Goal: Transaction & Acquisition: Purchase product/service

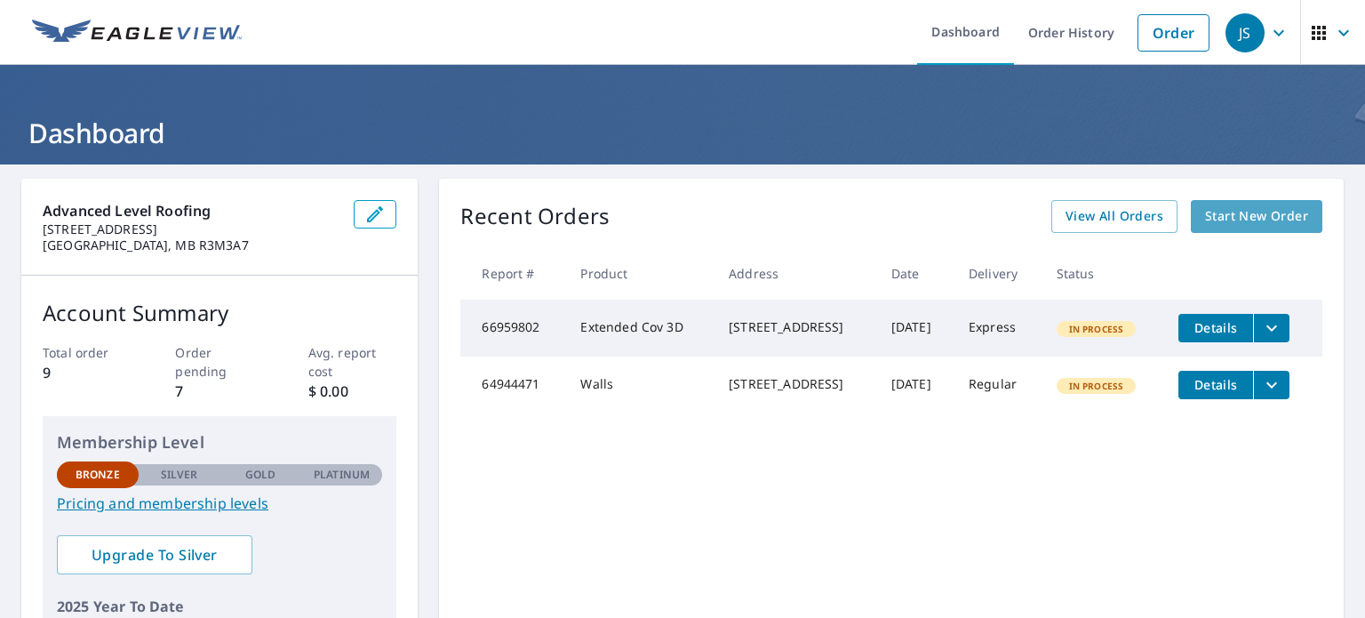
click at [1249, 214] on span "Start New Order" at bounding box center [1256, 216] width 103 height 22
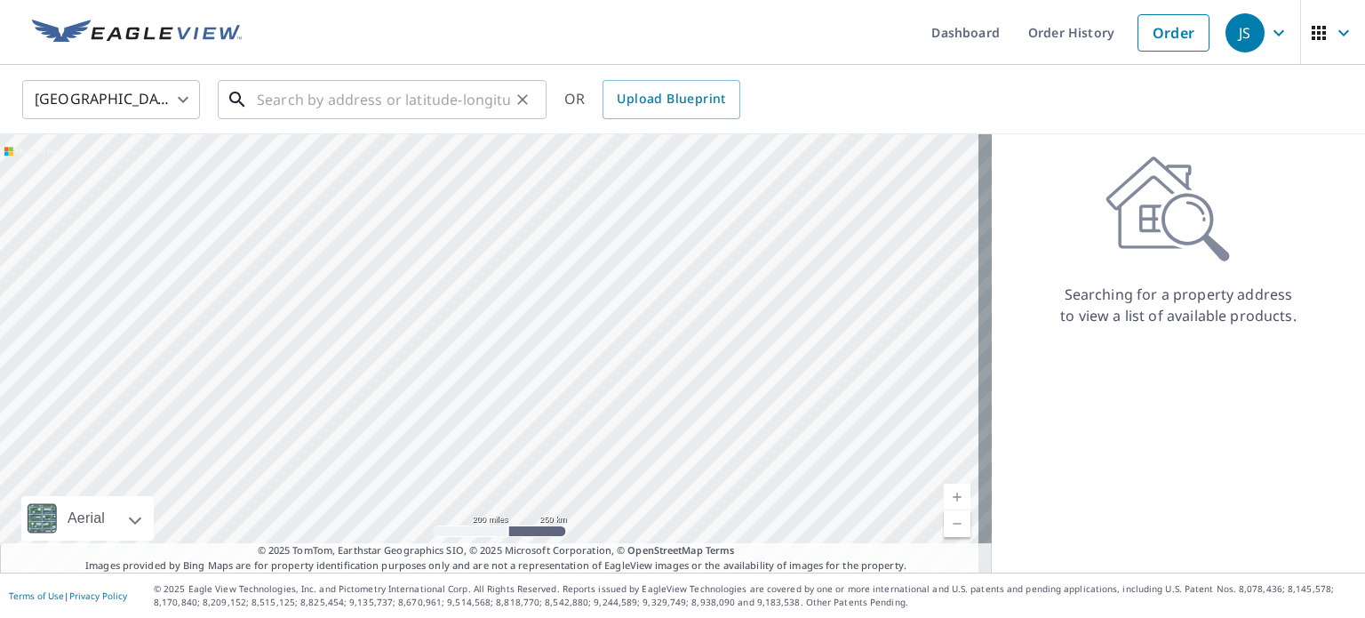
click at [332, 109] on input "text" at bounding box center [383, 100] width 253 height 50
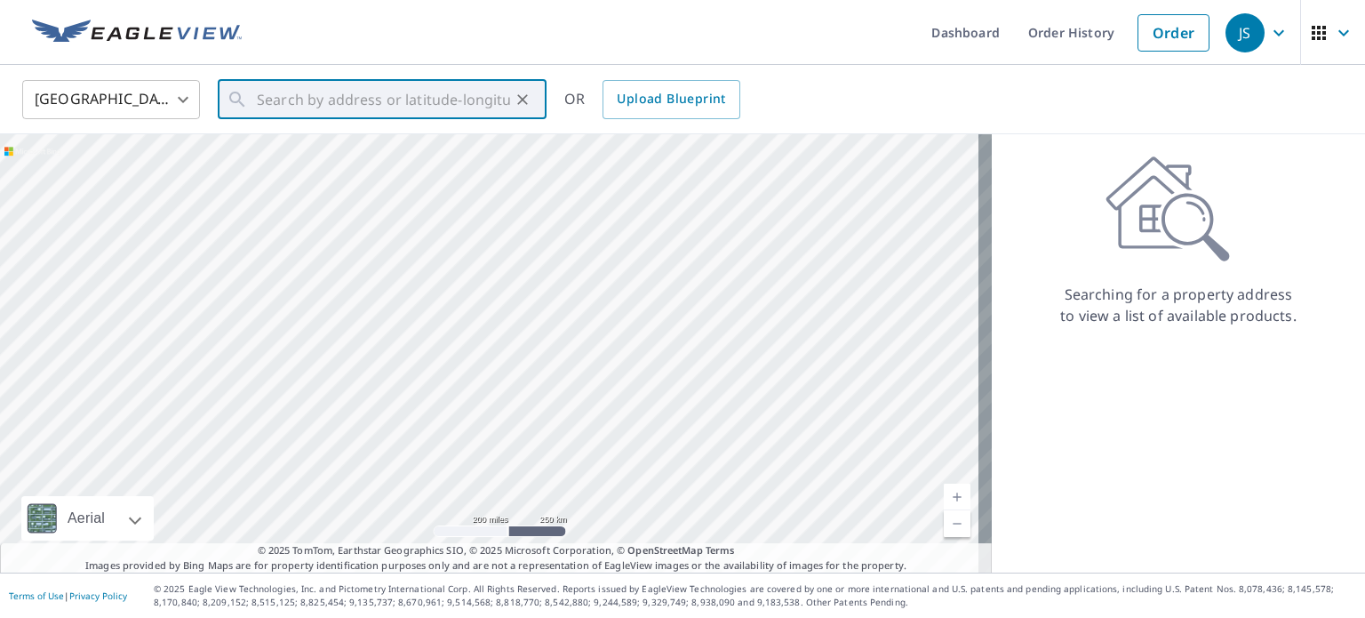
click at [176, 101] on body "JS JS Dashboard Order History Order JS United States US ​ ​ OR Upload Blueprint…" at bounding box center [682, 309] width 1365 height 618
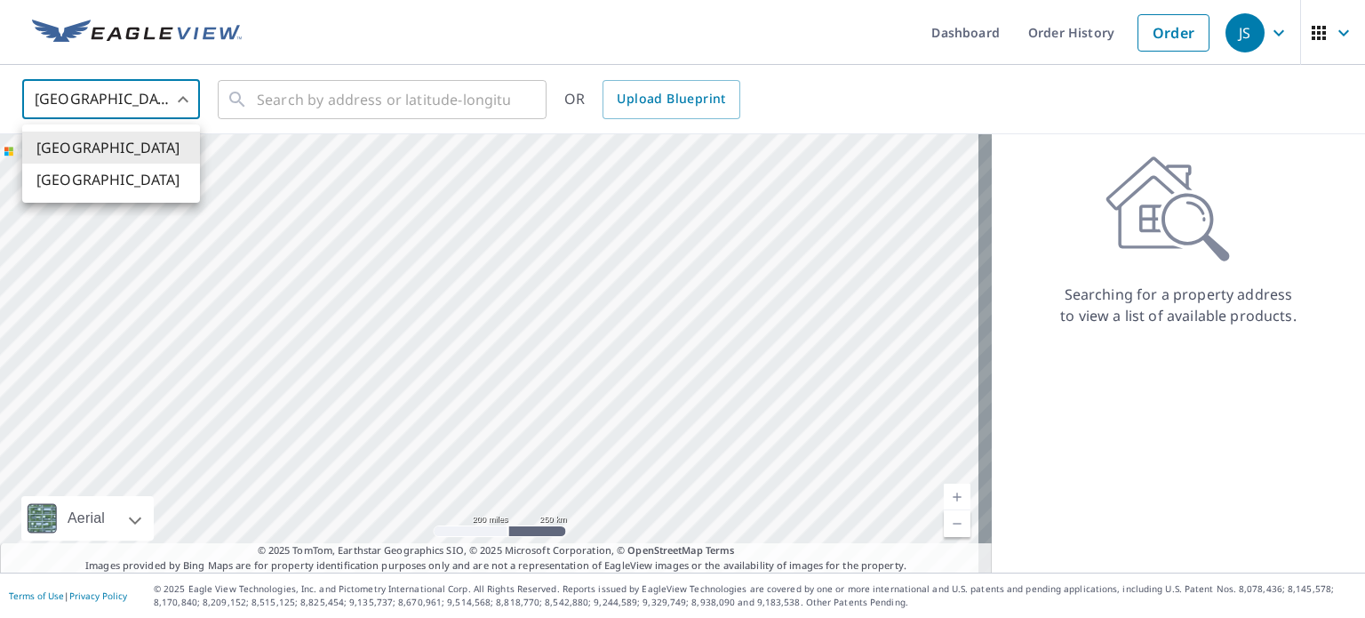
click at [149, 180] on li "[GEOGRAPHIC_DATA]" at bounding box center [111, 180] width 178 height 32
type input "CA"
click at [309, 109] on input "text" at bounding box center [383, 100] width 253 height 50
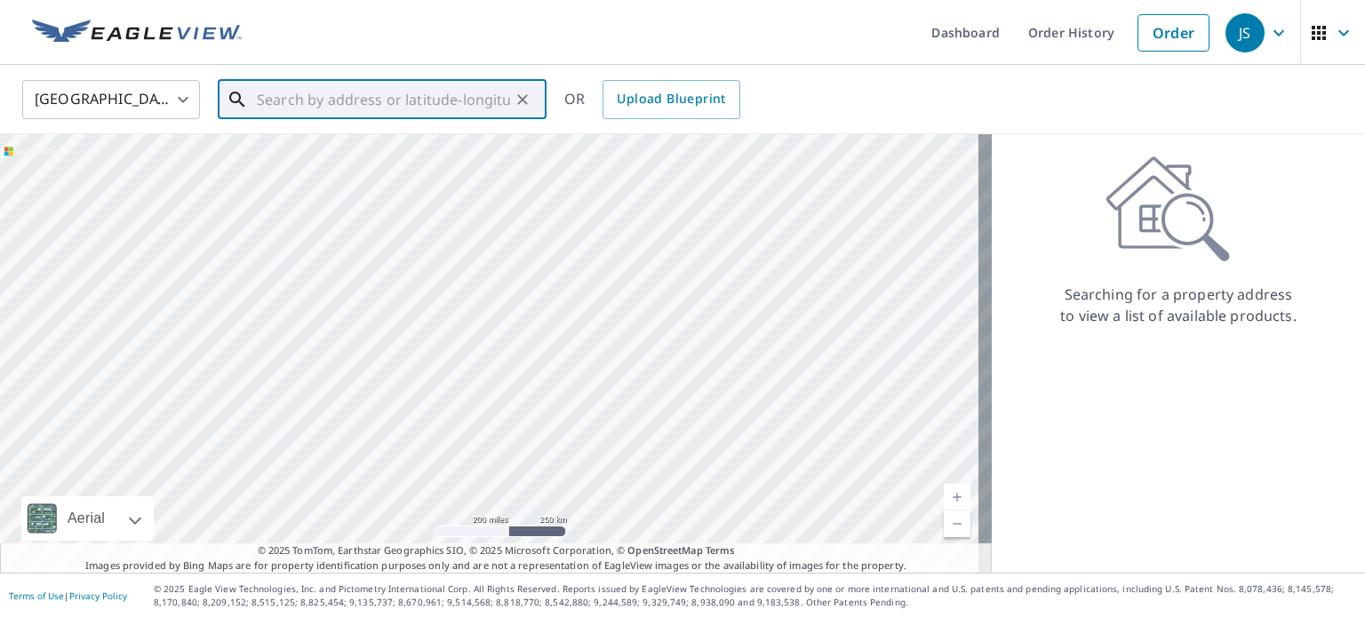
paste input "[STREET_ADDRESS]"
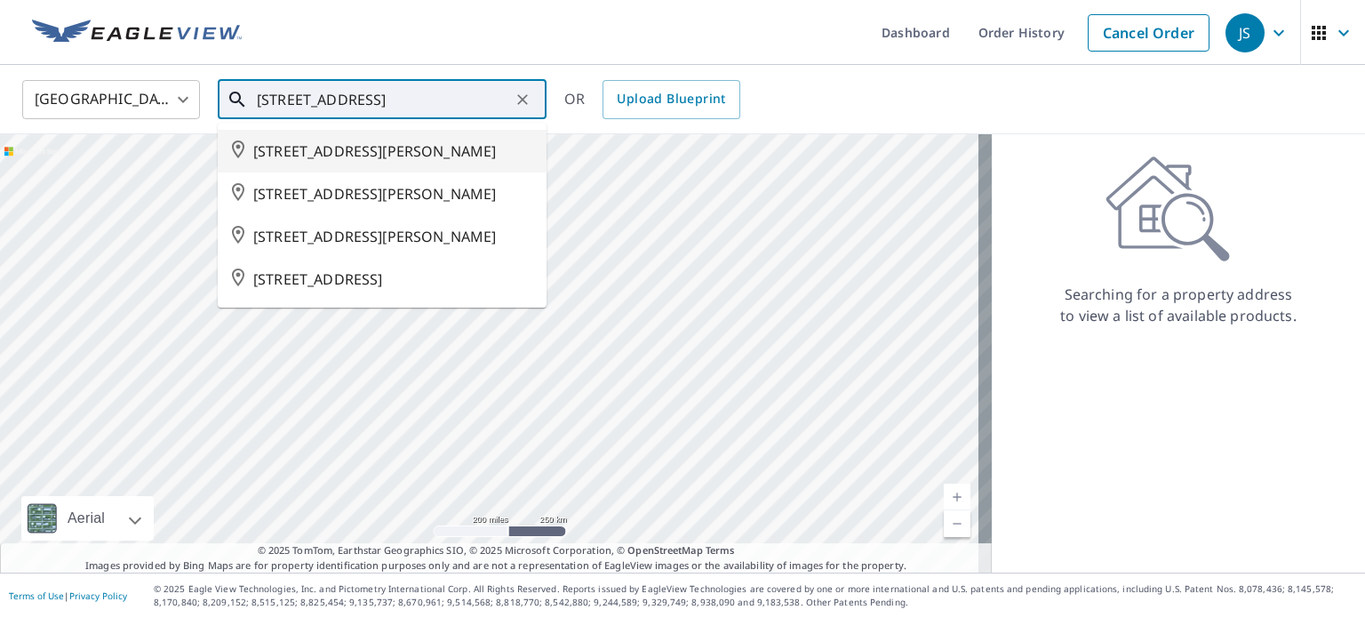
click at [423, 146] on span "[STREET_ADDRESS][PERSON_NAME]" at bounding box center [392, 150] width 279 height 21
type input "[STREET_ADDRESS][PERSON_NAME]"
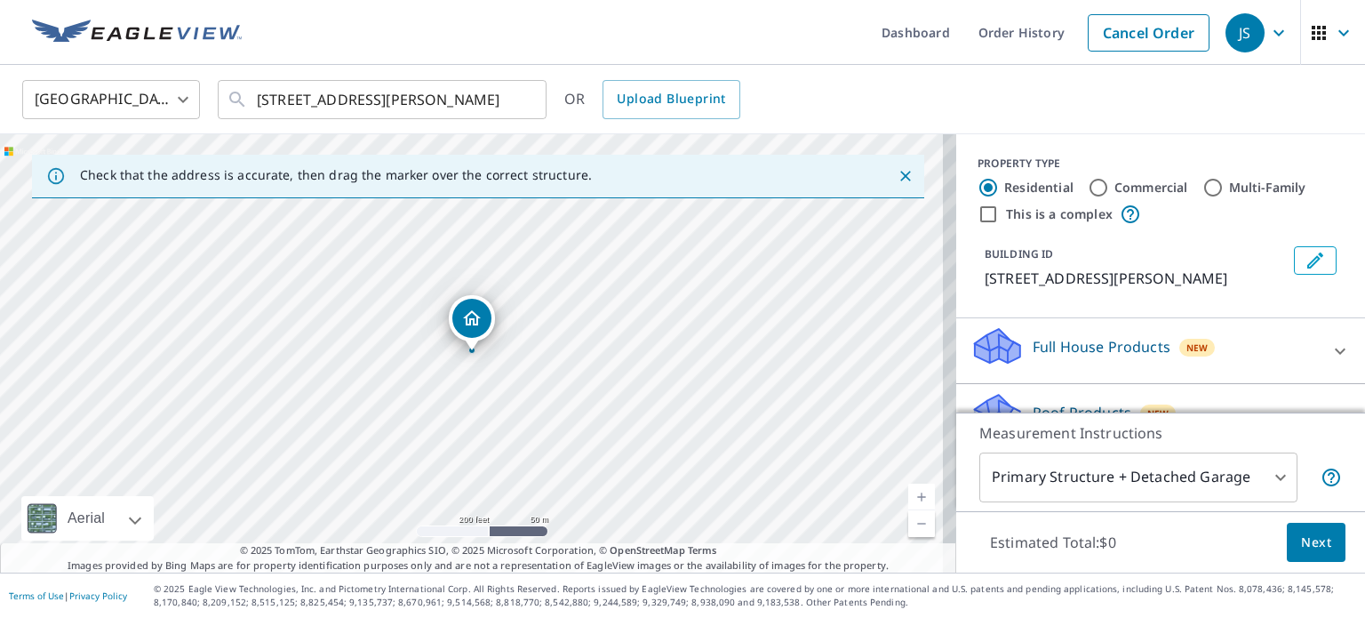
click at [1203, 187] on input "Multi-Family" at bounding box center [1213, 187] width 21 height 21
radio input "true"
type input "2"
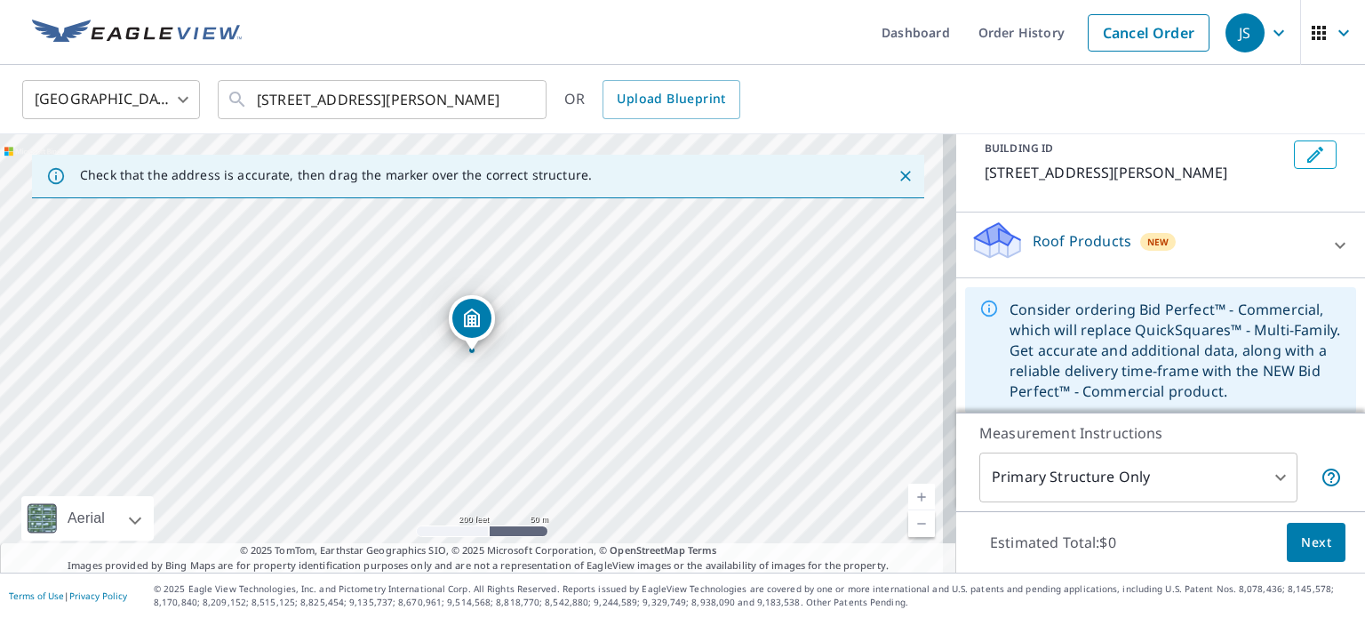
scroll to position [115, 0]
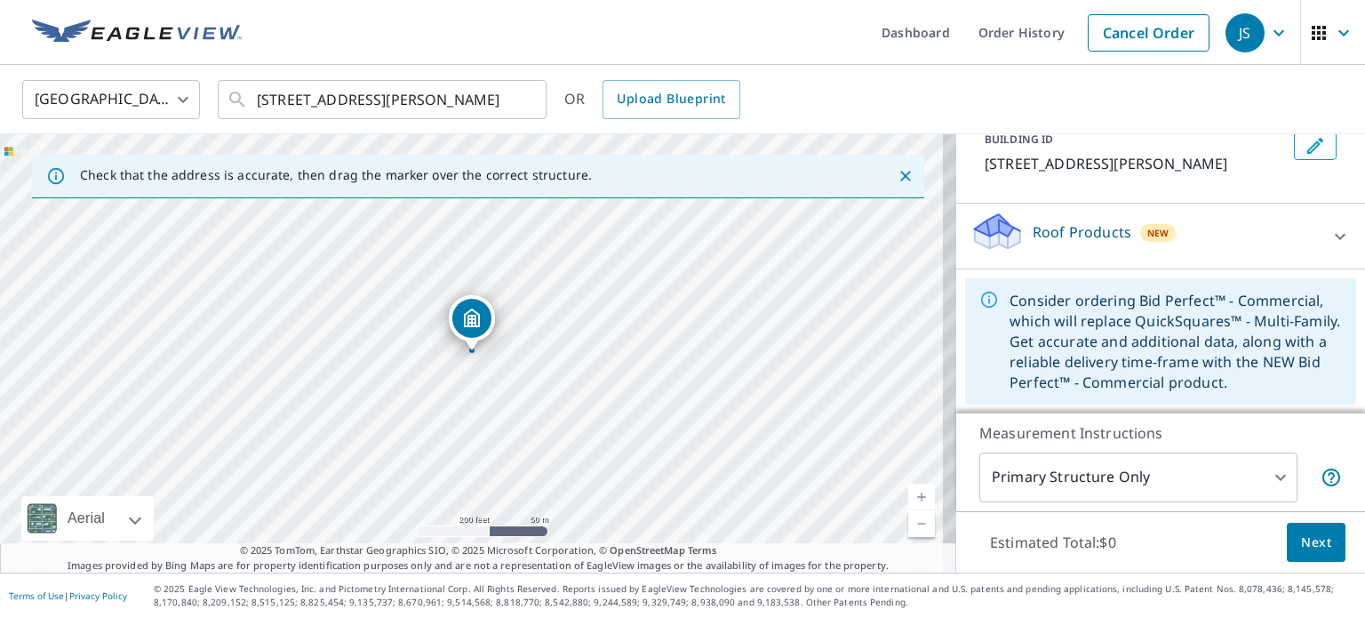
click at [1330, 239] on icon at bounding box center [1340, 236] width 21 height 21
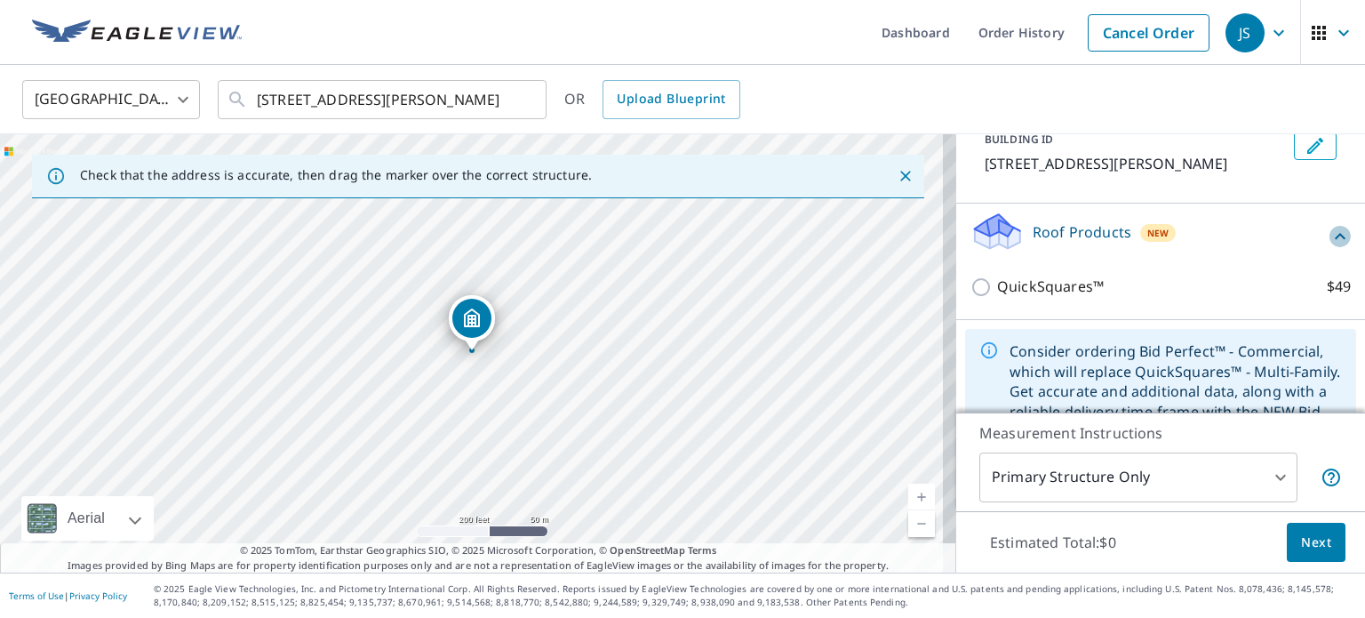
click at [1330, 239] on icon at bounding box center [1340, 236] width 21 height 21
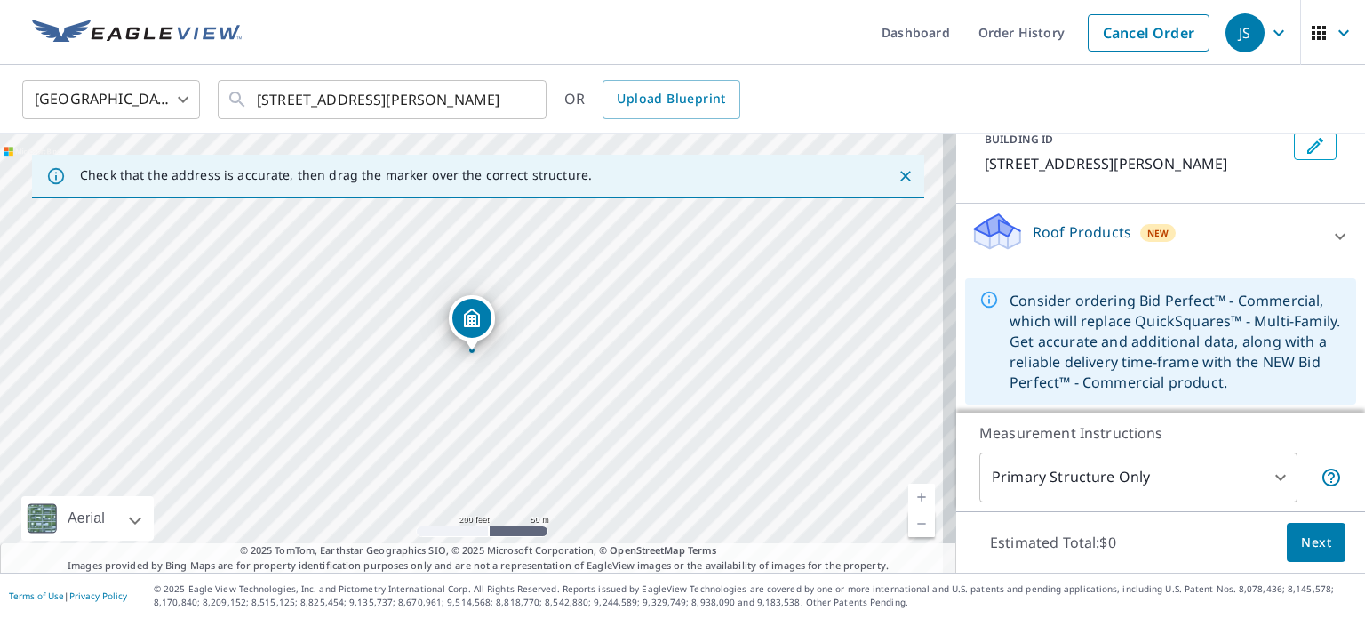
click at [1208, 476] on body "JS JS Dashboard Order History Cancel Order JS Canada CA ​ 246 17 ST E [PERSON_N…" at bounding box center [682, 309] width 1365 height 618
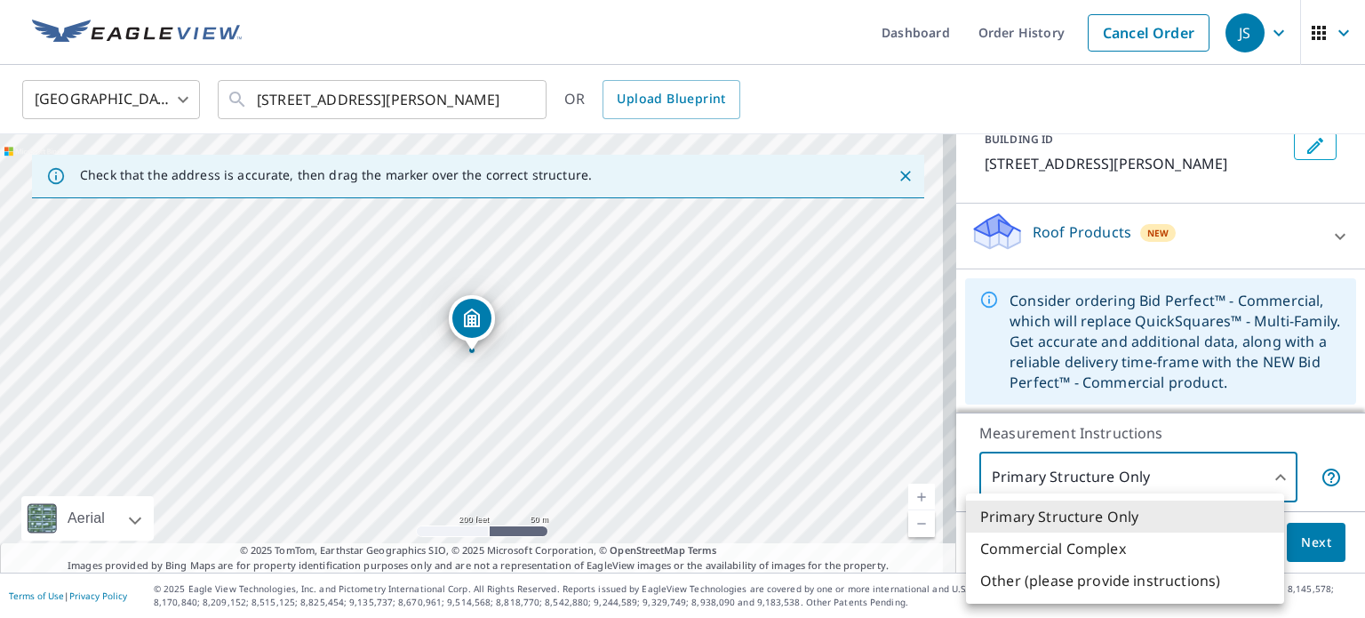
click at [1215, 465] on div at bounding box center [682, 309] width 1365 height 618
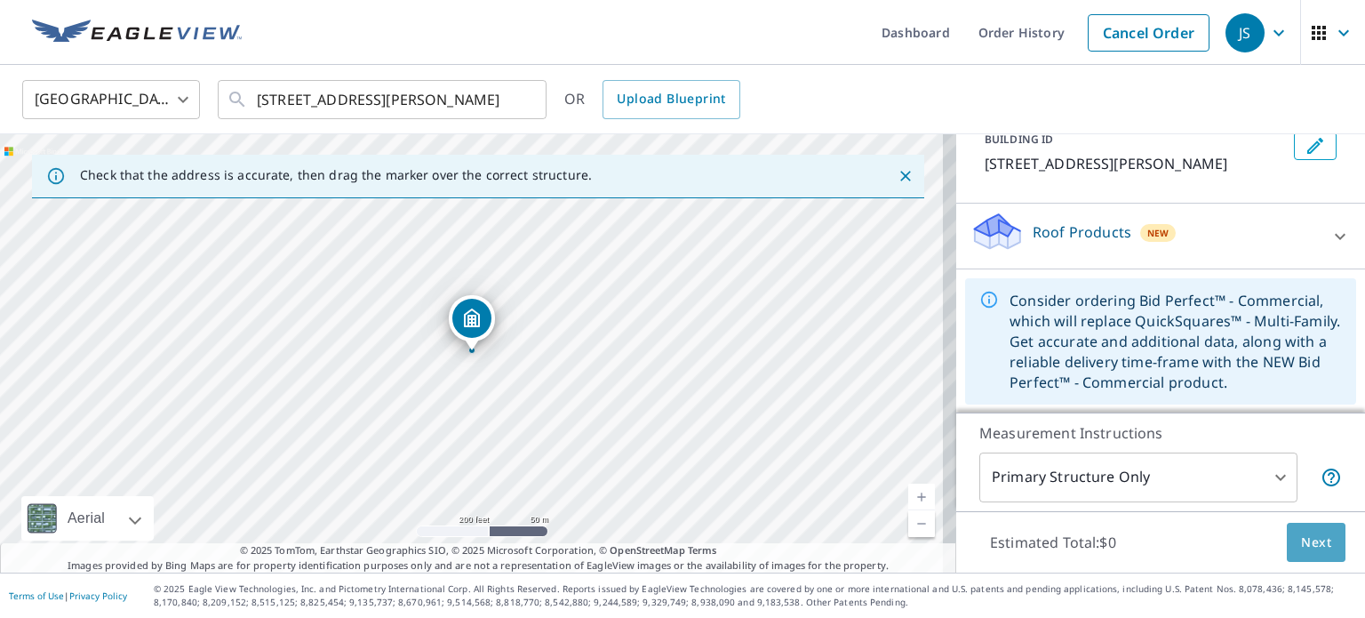
click at [1301, 548] on span "Next" at bounding box center [1316, 543] width 30 height 22
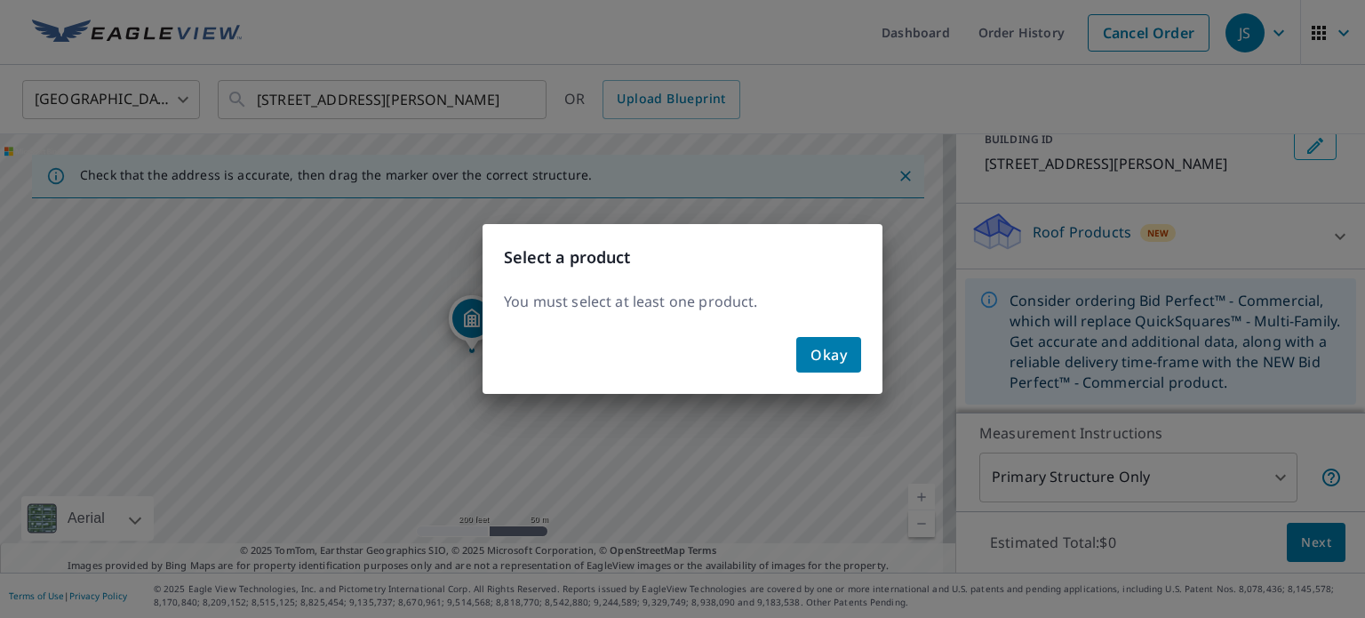
click at [800, 352] on button "Okay" at bounding box center [829, 355] width 65 height 36
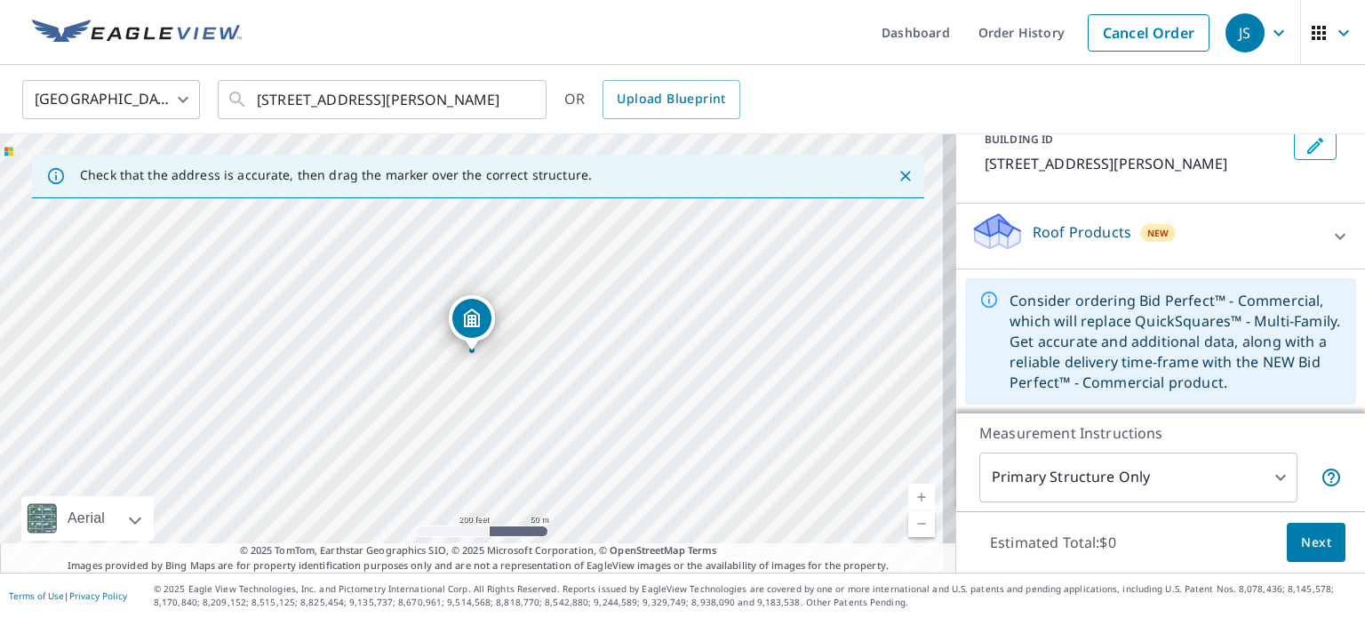
click at [1190, 240] on div "Roof Products New" at bounding box center [1145, 236] width 348 height 51
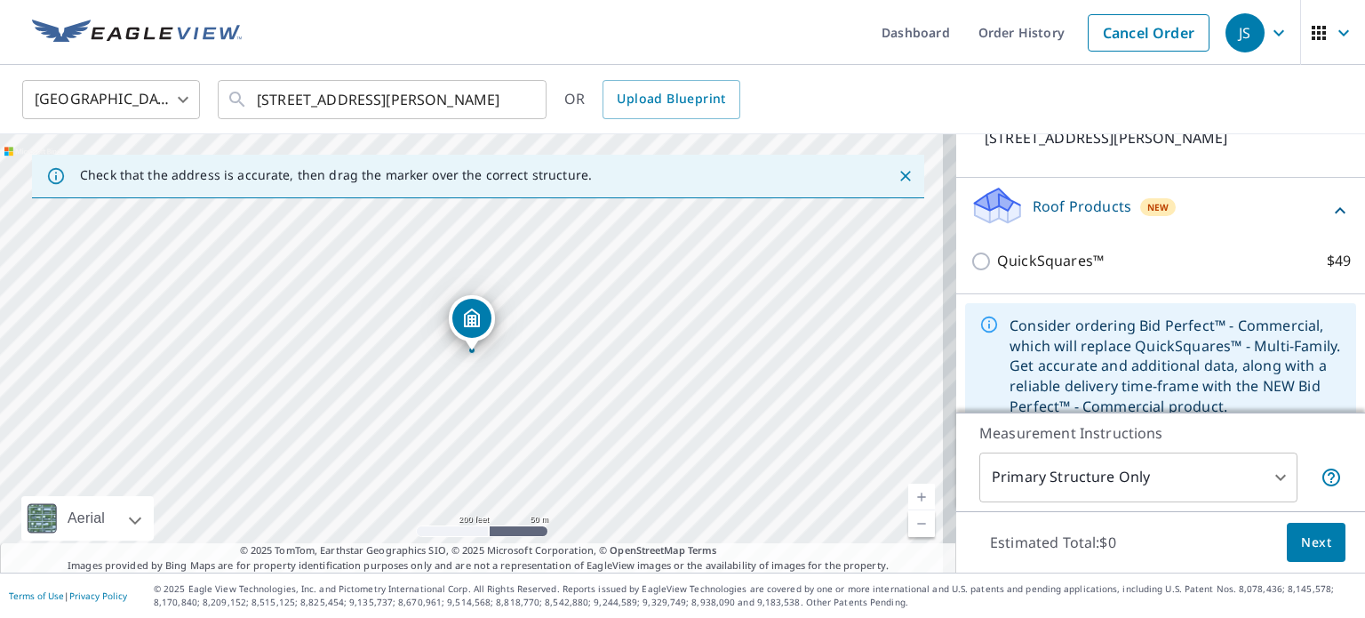
scroll to position [164, 0]
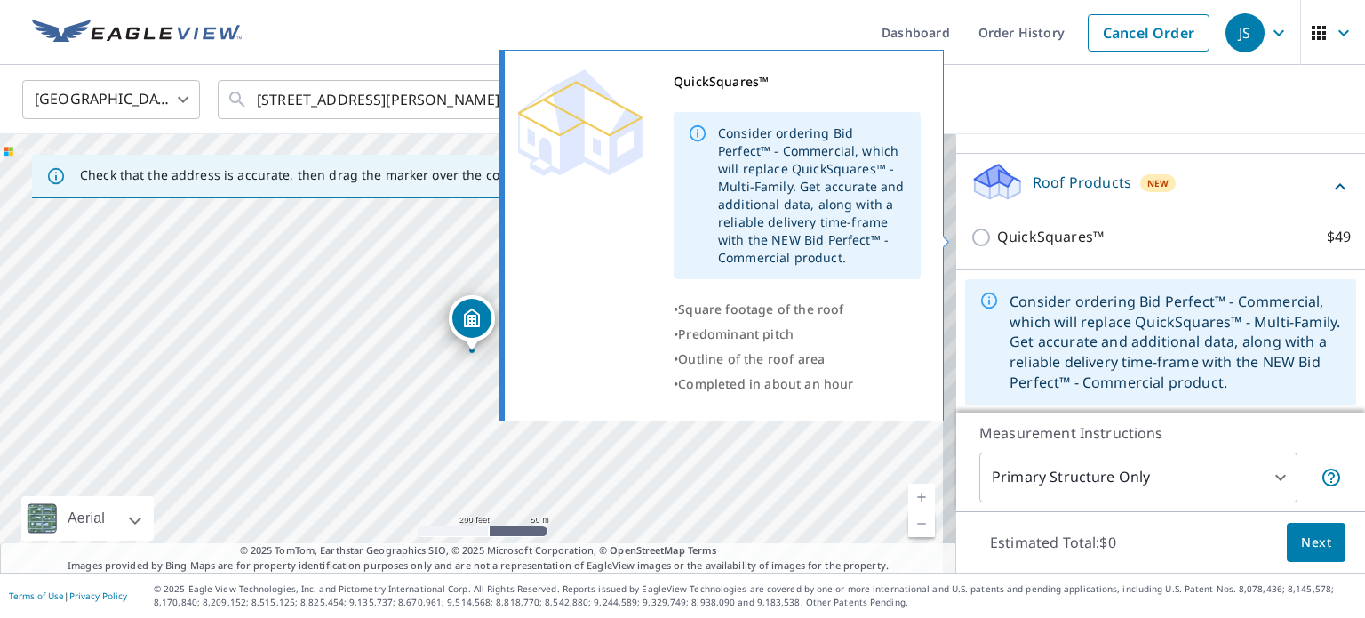
click at [971, 243] on input "QuickSquares™ $49" at bounding box center [984, 237] width 27 height 21
checkbox input "true"
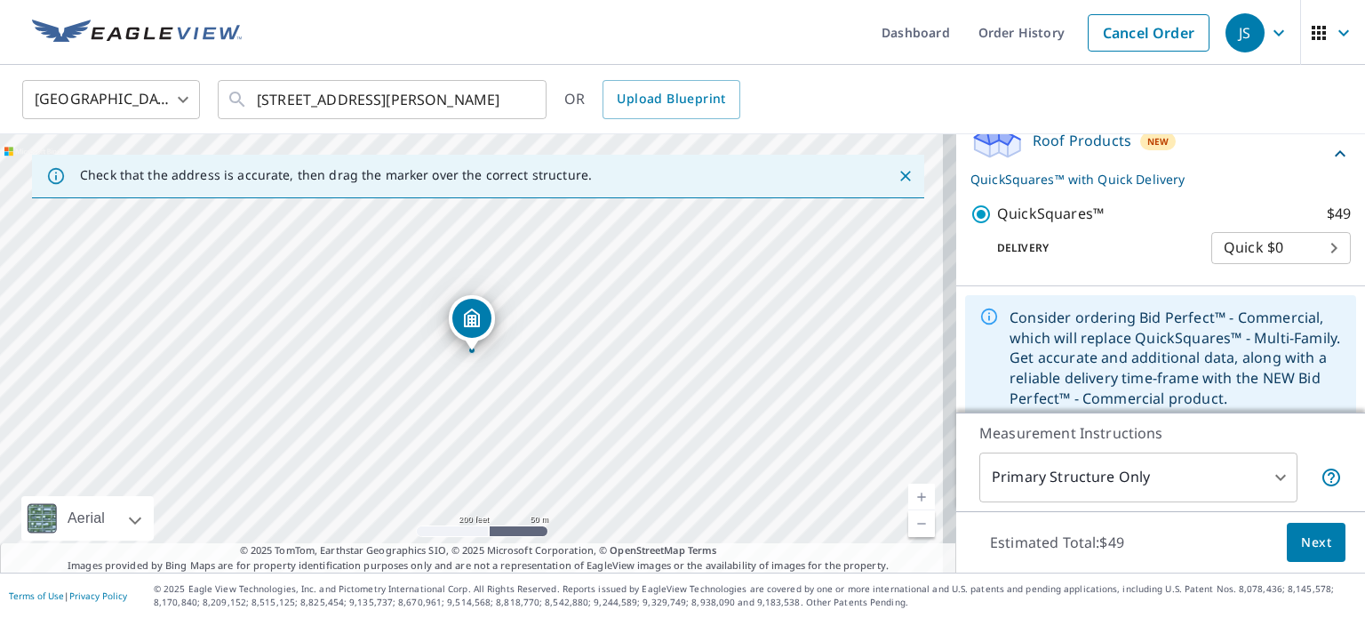
scroll to position [223, 0]
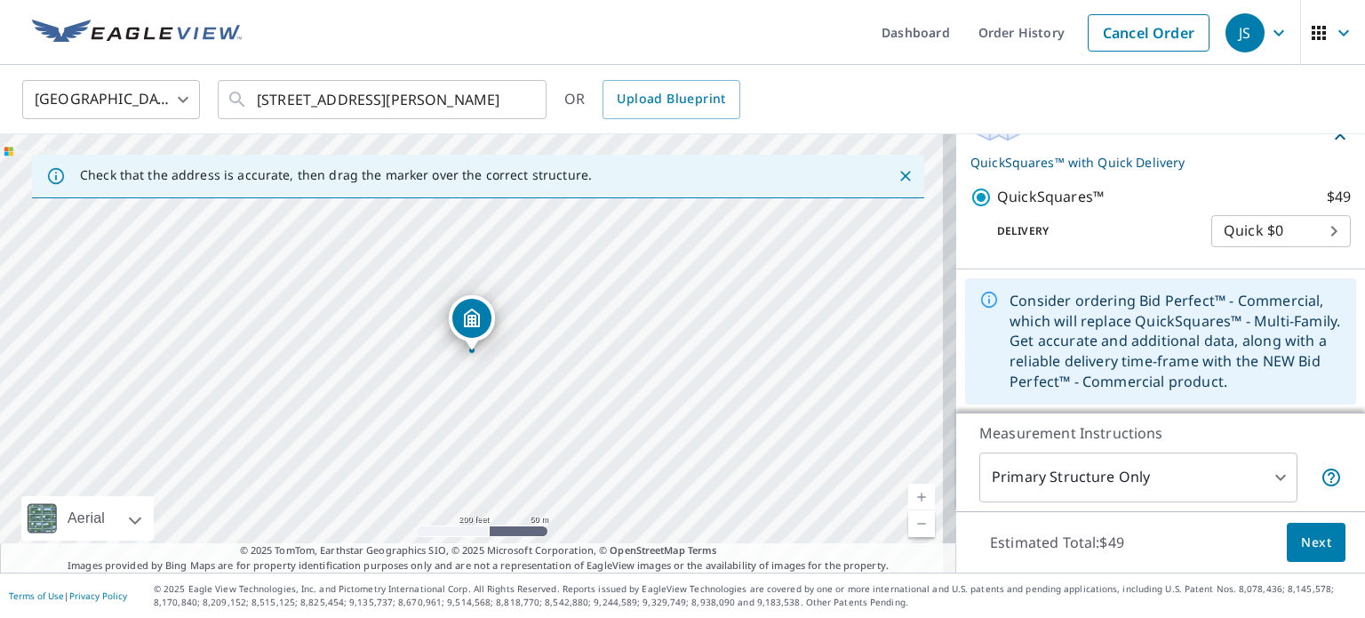
click at [1301, 546] on span "Next" at bounding box center [1316, 543] width 30 height 22
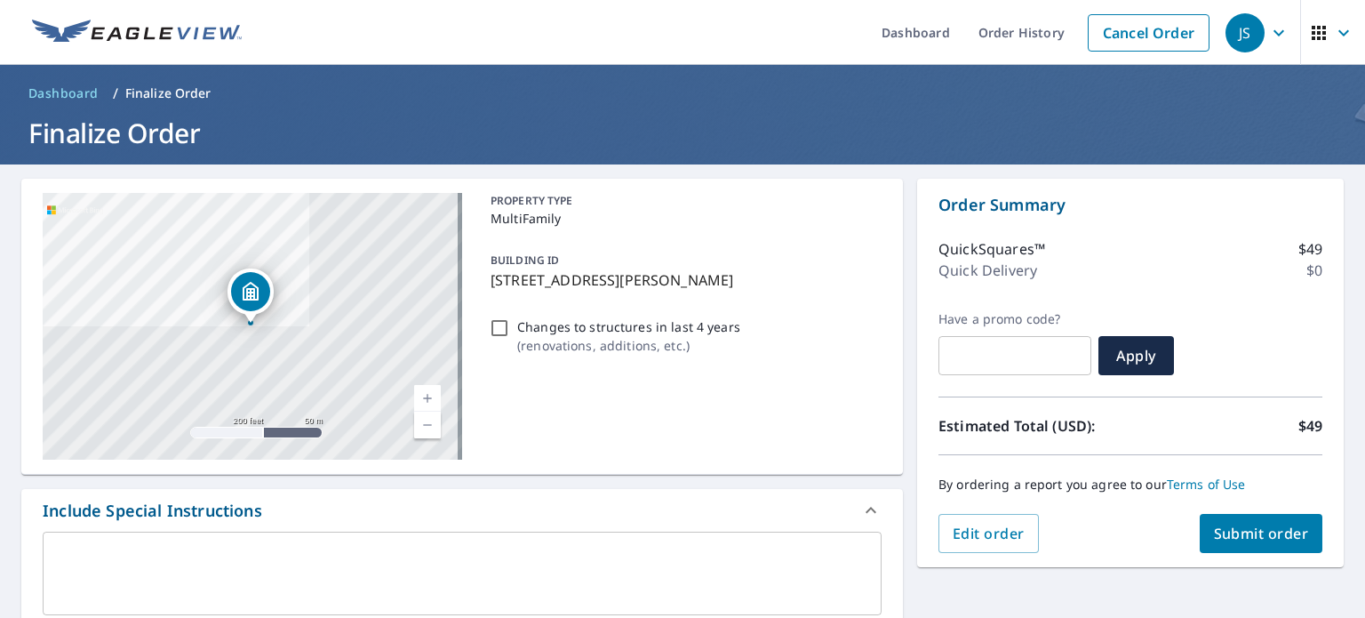
click at [1230, 540] on span "Submit order" at bounding box center [1261, 534] width 95 height 20
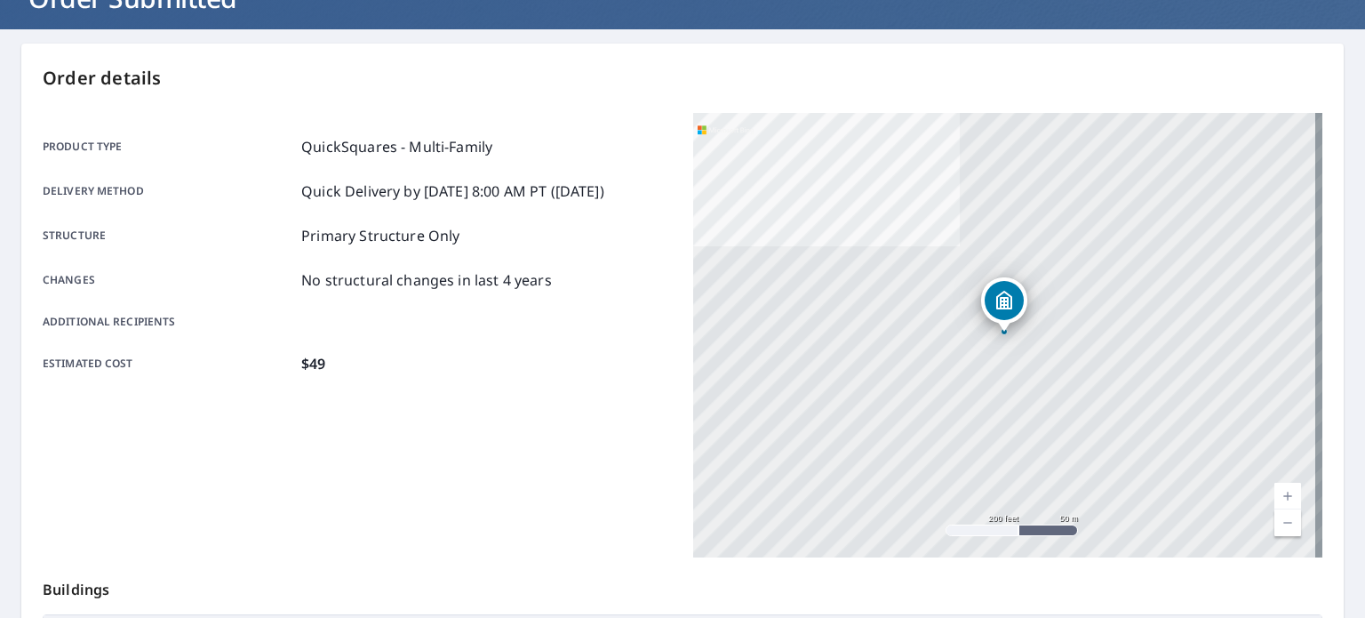
scroll to position [71, 0]
